Goal: Ask a question

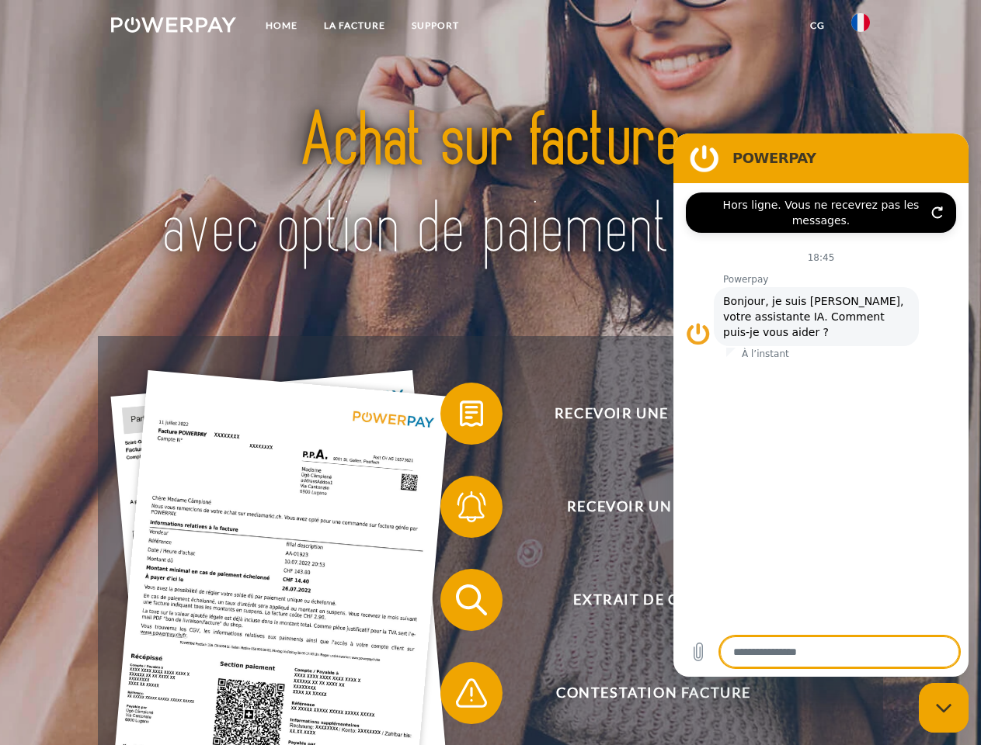
click at [173, 27] on img at bounding box center [173, 25] width 125 height 16
click at [860, 27] on img at bounding box center [860, 22] width 19 height 19
click at [817, 26] on link "CG" at bounding box center [817, 26] width 41 height 28
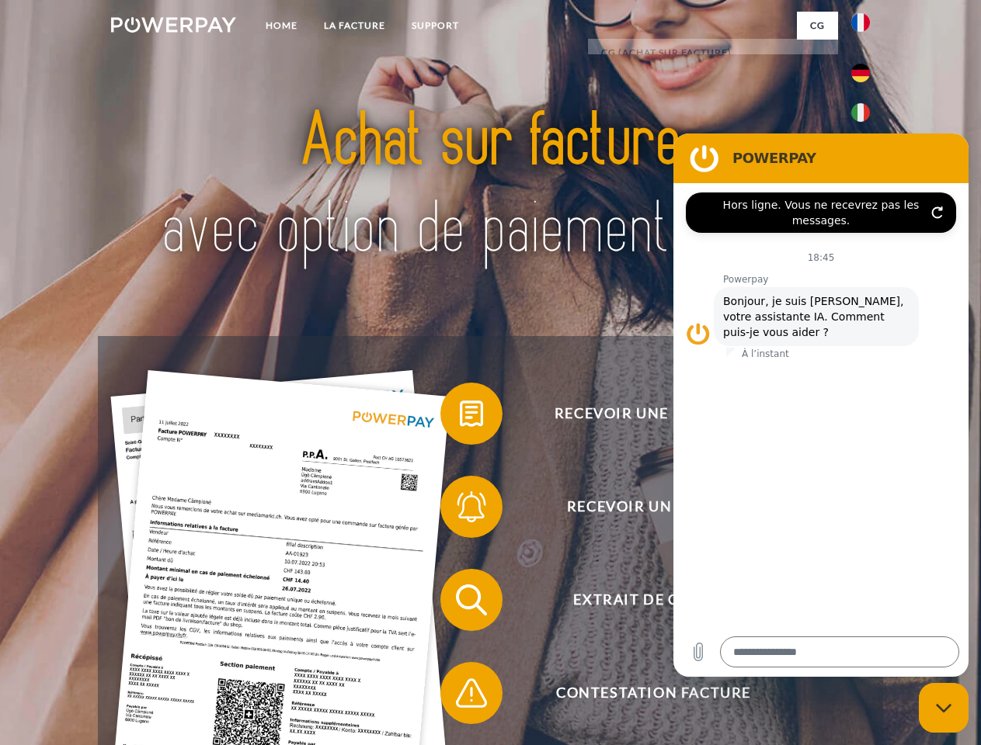
click at [460, 417] on span at bounding box center [448, 414] width 78 height 78
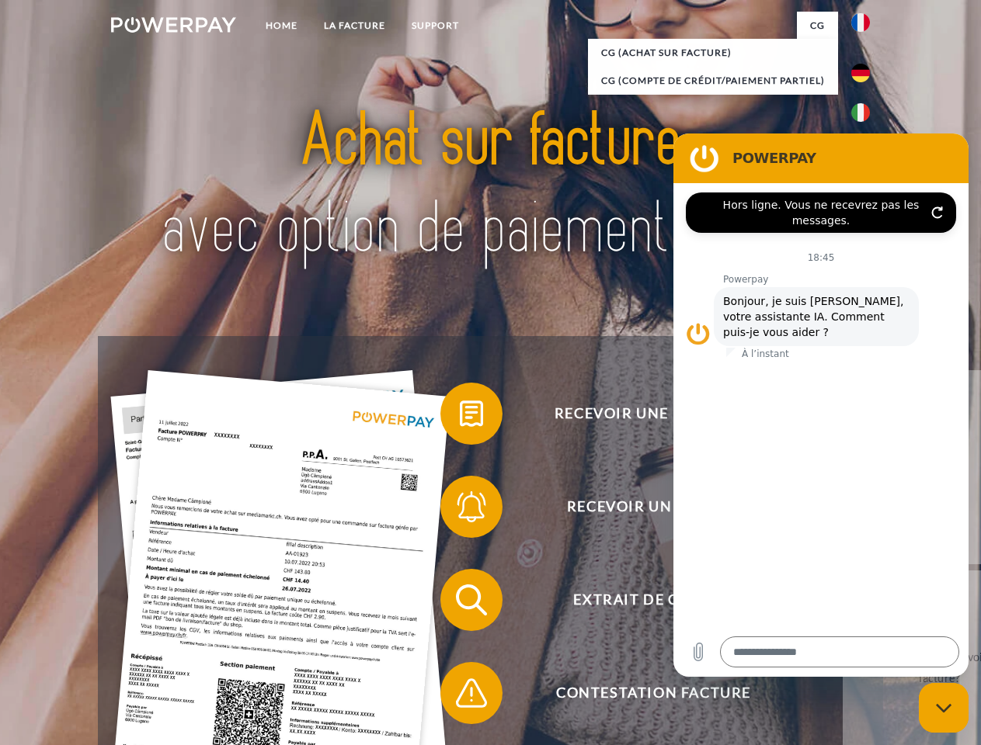
click at [460, 510] on div "Recevoir une facture ? Recevoir un rappel? Extrait de compte retour" at bounding box center [490, 646] width 784 height 621
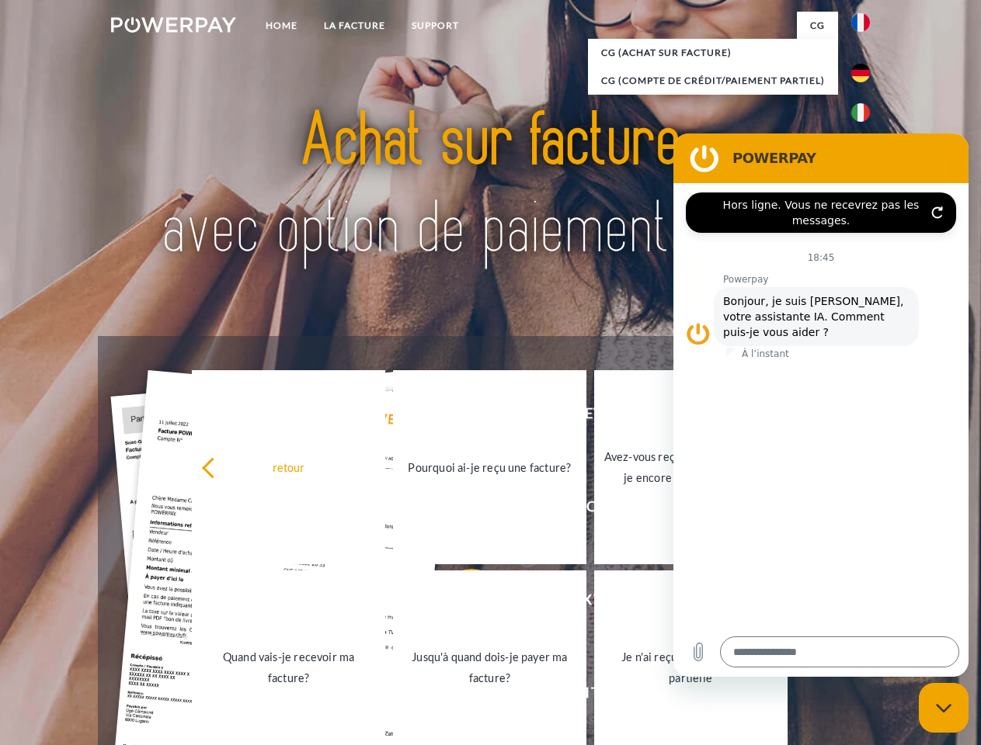
click at [460, 603] on link "Jusqu'à quand dois-je payer ma facture?" at bounding box center [489, 668] width 193 height 194
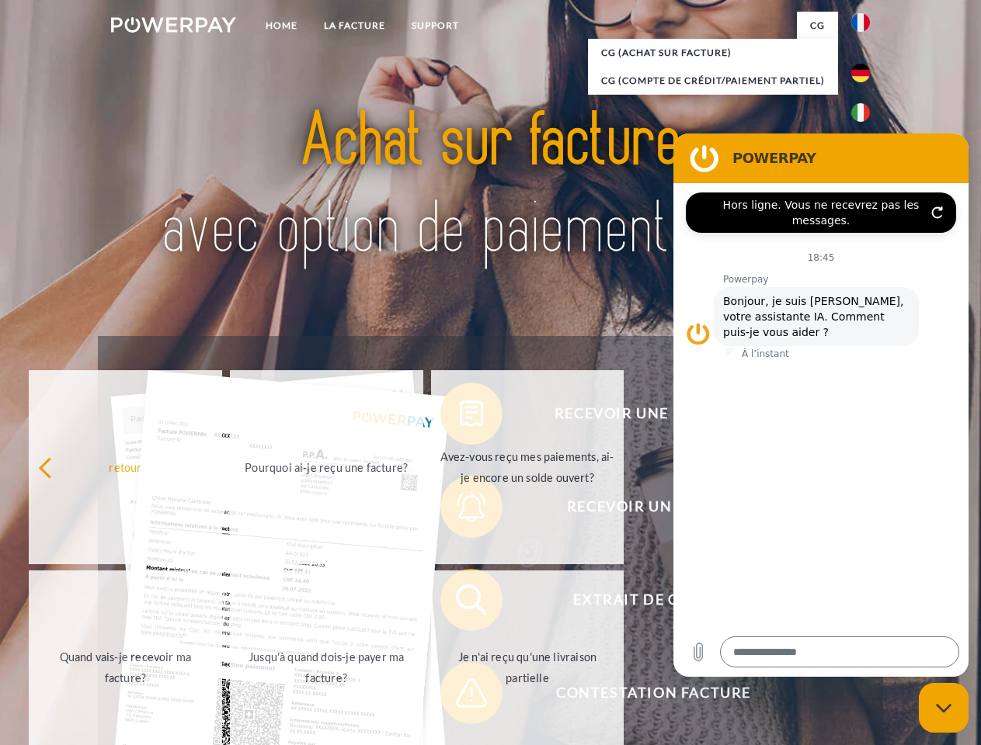
click at [460, 697] on span at bounding box center [448, 694] width 78 height 78
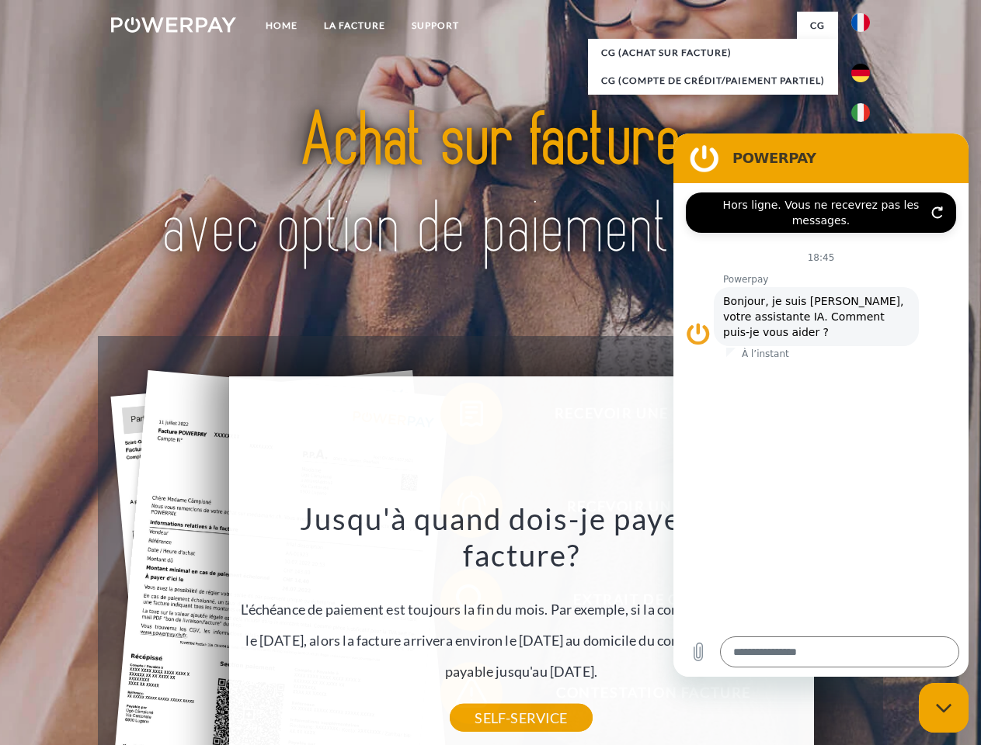
click at [943, 708] on icon "Fermer la fenêtre de messagerie" at bounding box center [944, 708] width 16 height 10
type textarea "*"
